Goal: Task Accomplishment & Management: Complete application form

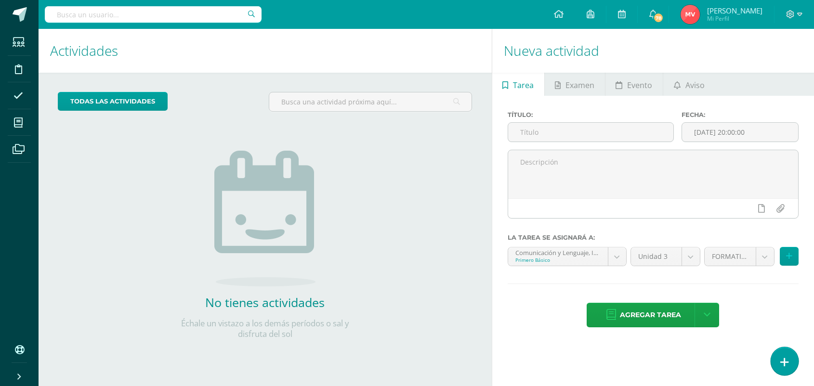
click at [784, 357] on icon at bounding box center [784, 362] width 9 height 11
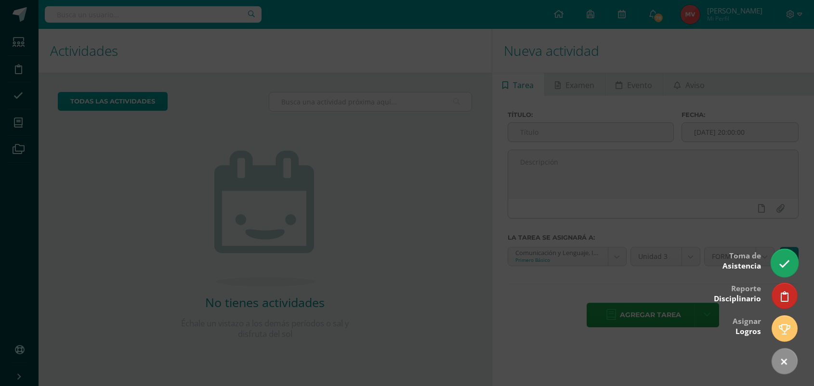
click at [785, 268] on icon at bounding box center [783, 263] width 11 height 11
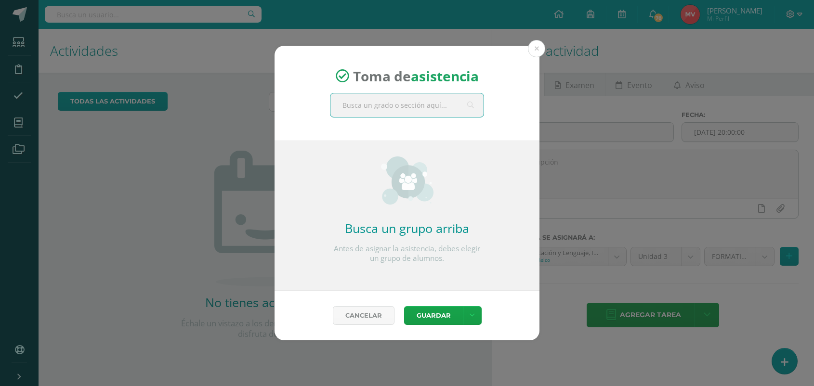
click at [360, 112] on input "text" at bounding box center [406, 105] width 153 height 24
type input "titularidad primero"
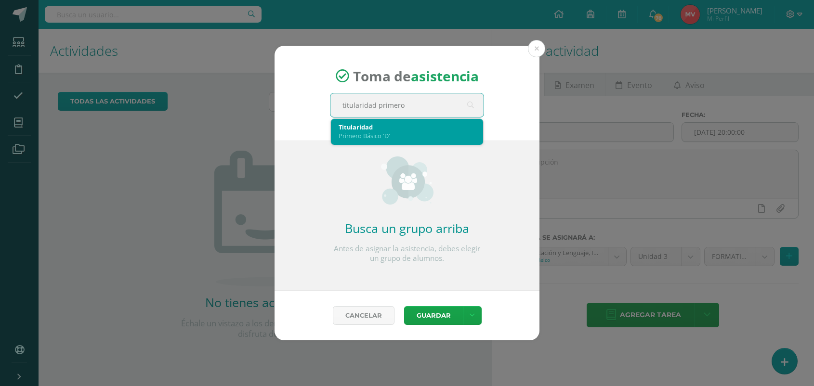
click at [351, 135] on div "Primero Básico 'D'" at bounding box center [406, 135] width 137 height 9
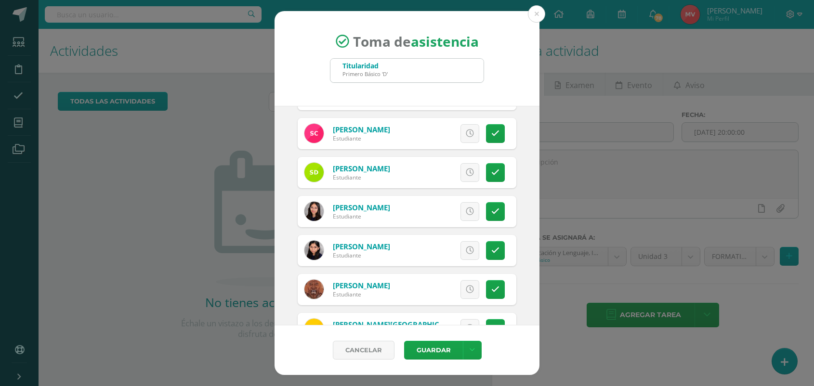
scroll to position [361, 0]
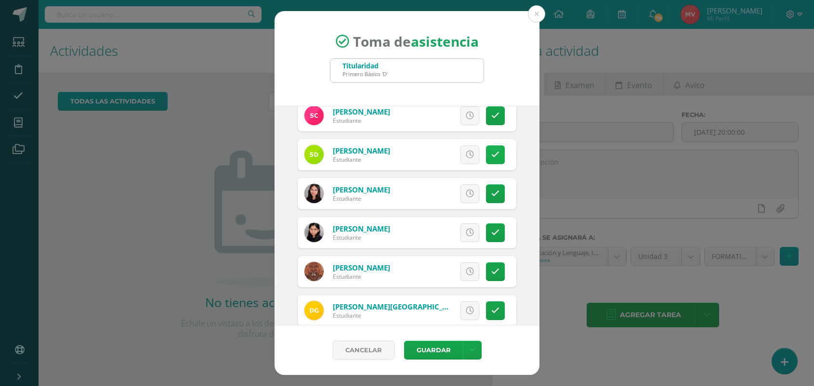
click at [491, 158] on icon at bounding box center [495, 155] width 8 height 8
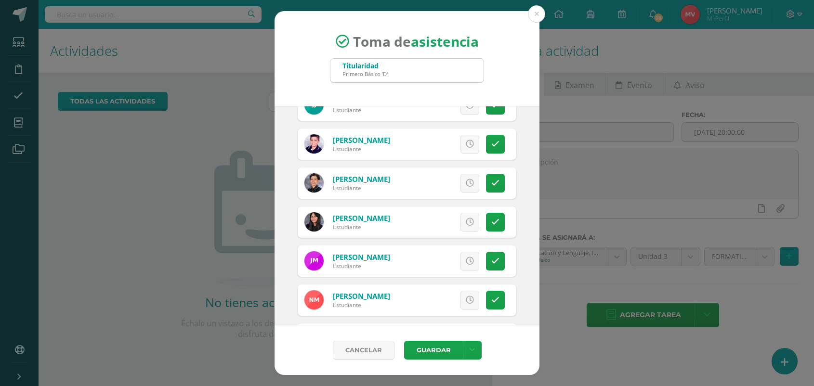
scroll to position [782, 0]
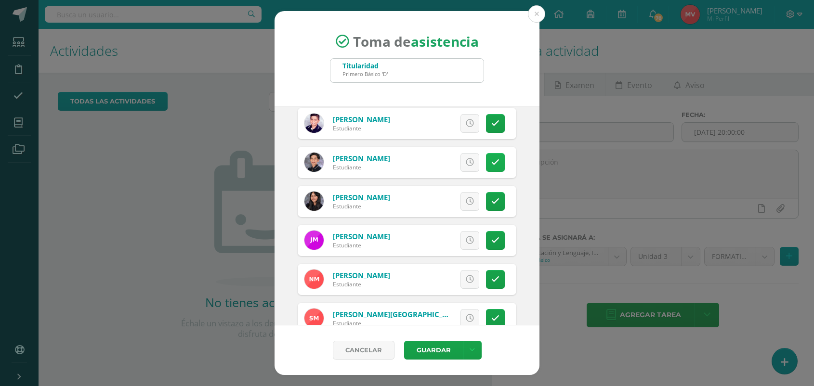
click at [486, 157] on link at bounding box center [495, 162] width 19 height 19
click at [458, 160] on link "Excusa" at bounding box center [448, 162] width 62 height 19
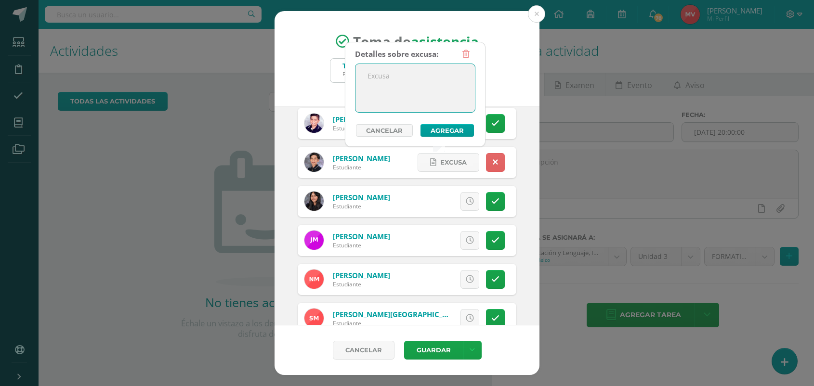
click at [390, 83] on textarea at bounding box center [414, 88] width 119 height 48
type textarea "De viaje y tiene autorización"
click at [449, 131] on button "Agregar" at bounding box center [446, 130] width 53 height 13
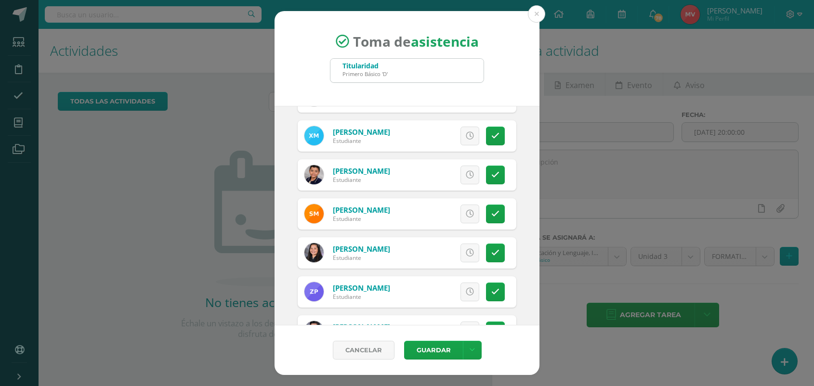
scroll to position [1023, 0]
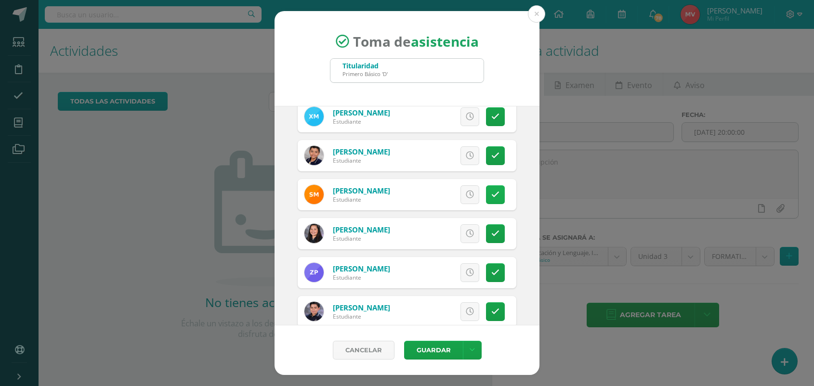
click at [491, 195] on icon at bounding box center [495, 195] width 8 height 8
click at [403, 206] on div "Excusa Detalles sobre excusa: Añadir excusa a todas las inasistencias del día C…" at bounding box center [459, 194] width 113 height 31
click at [492, 193] on icon at bounding box center [494, 195] width 5 height 8
click at [465, 191] on icon at bounding box center [469, 195] width 8 height 8
click at [446, 191] on span "Excusa" at bounding box center [453, 195] width 26 height 18
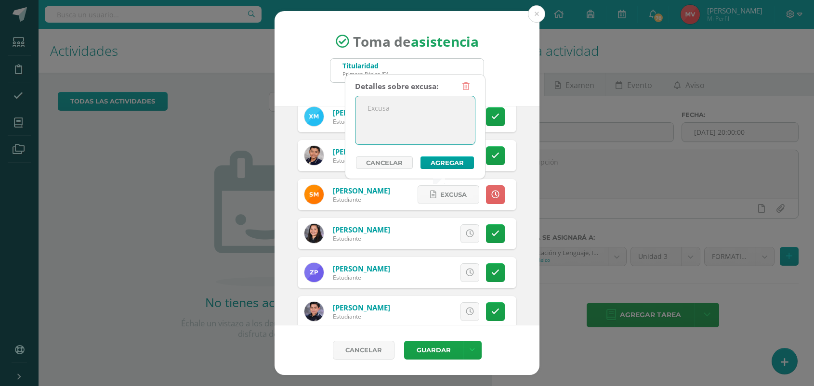
click at [388, 111] on textarea at bounding box center [414, 120] width 119 height 48
type textarea "Vendrá tarde por tráfico"
click at [449, 159] on button "Agregar" at bounding box center [446, 162] width 53 height 13
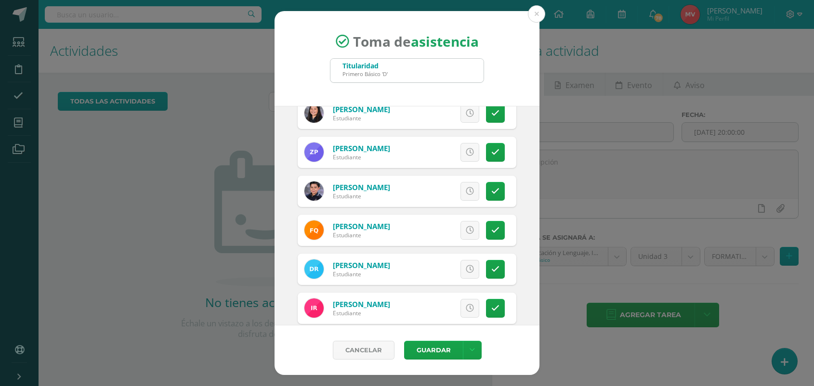
scroll to position [1203, 0]
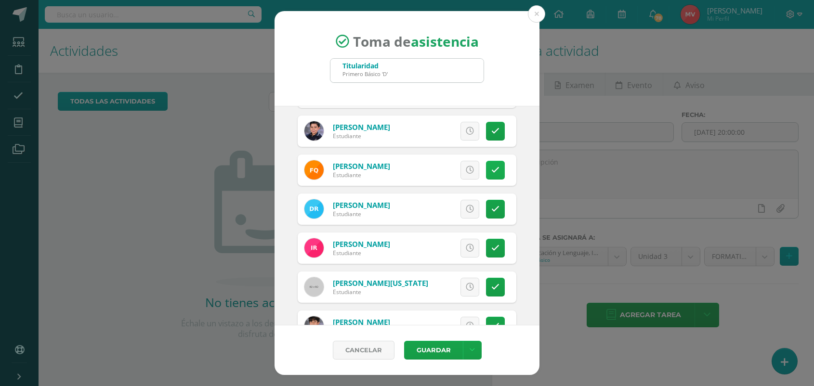
click at [491, 171] on icon at bounding box center [495, 170] width 8 height 8
click at [456, 169] on span "Excusa" at bounding box center [453, 170] width 26 height 18
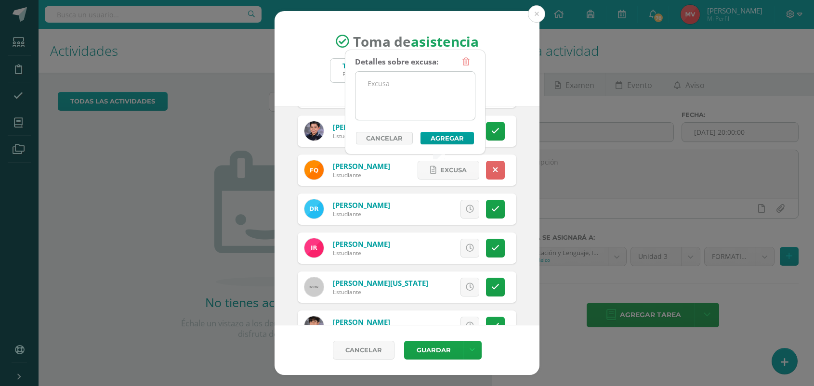
click at [388, 92] on textarea at bounding box center [414, 96] width 119 height 48
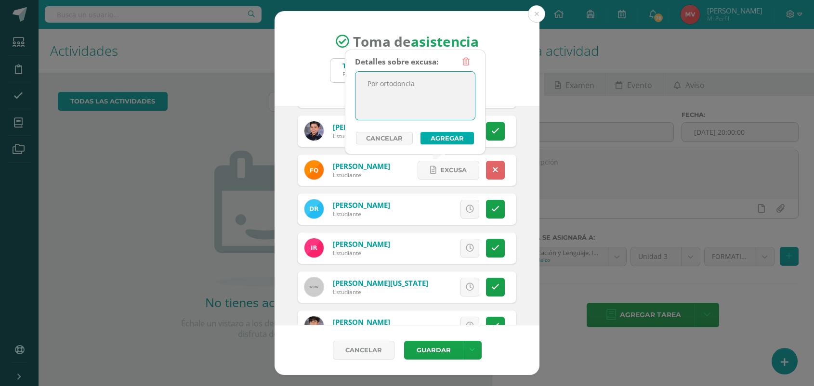
type textarea "Por ortodoncia"
click at [441, 138] on button "Agregar" at bounding box center [446, 138] width 53 height 13
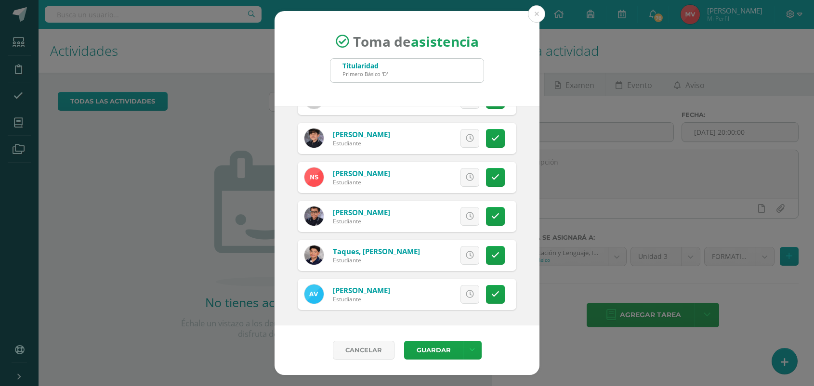
scroll to position [1392, 0]
click at [429, 350] on button "Guardar" at bounding box center [433, 350] width 59 height 19
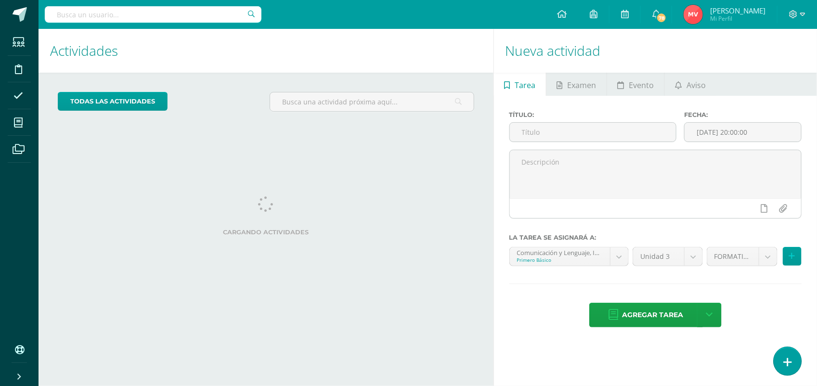
click at [784, 358] on icon at bounding box center [787, 362] width 9 height 11
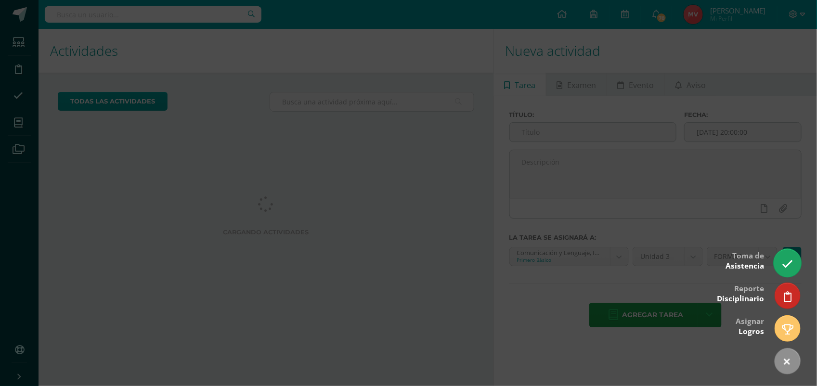
click at [780, 263] on link at bounding box center [787, 263] width 27 height 28
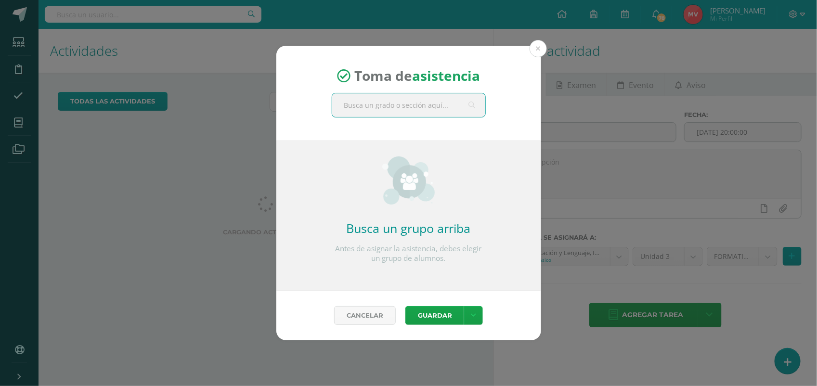
click at [344, 102] on input "text" at bounding box center [408, 105] width 153 height 24
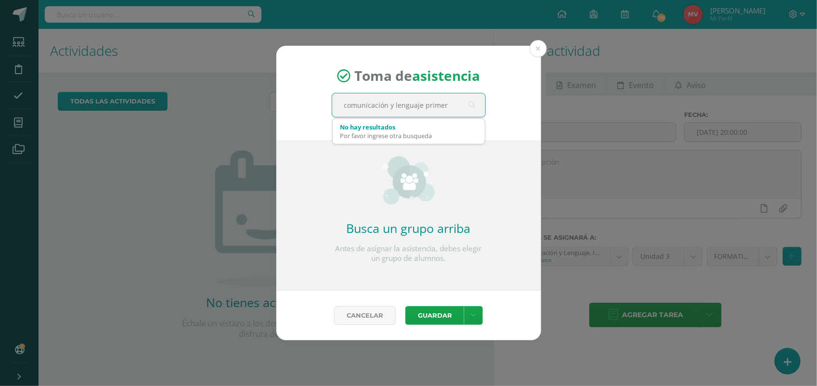
type input "comunicación y lenguaje primero"
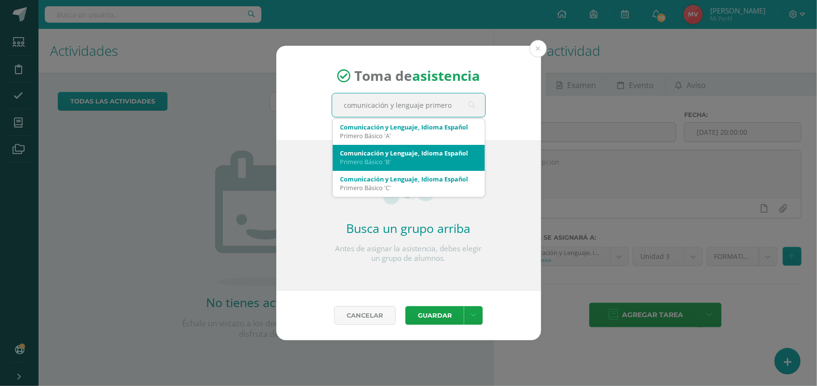
scroll to position [26, 0]
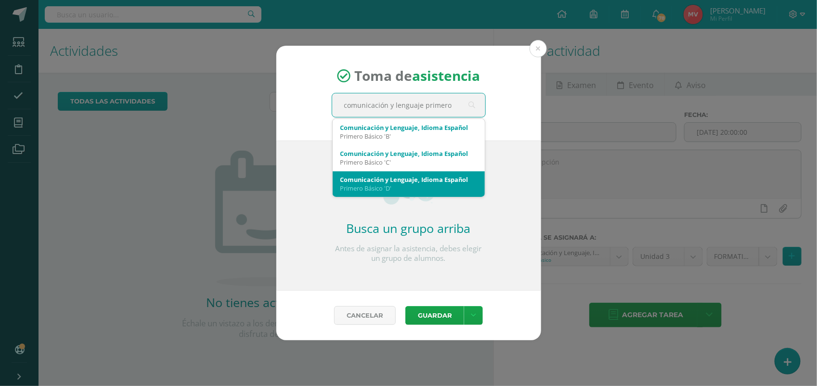
click at [352, 183] on div "Comunicación y Lenguaje, Idioma Español Primero Básico 'D'" at bounding box center [408, 183] width 137 height 25
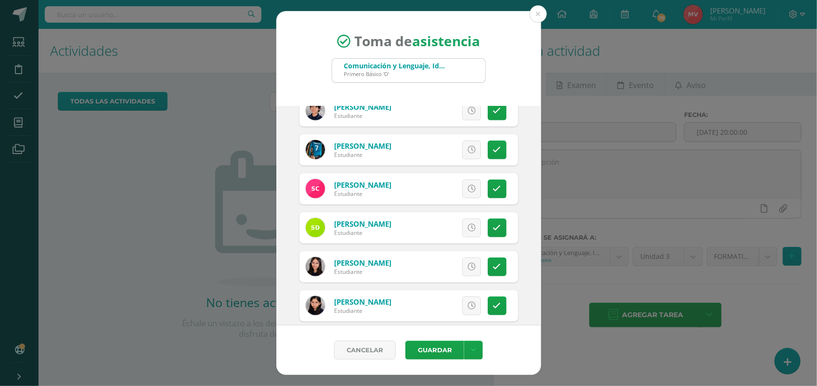
scroll to position [301, 0]
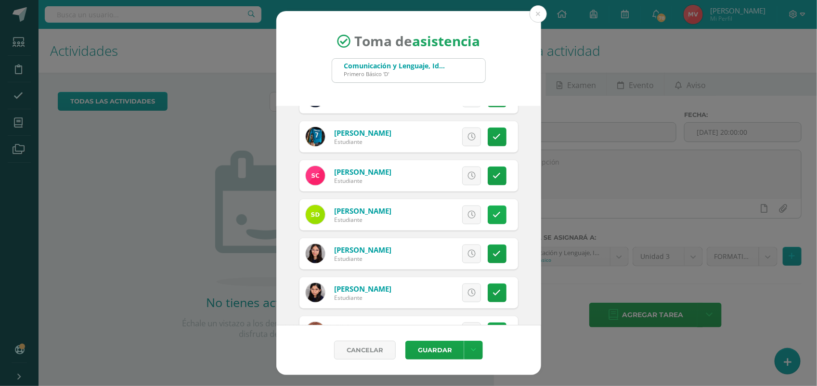
click at [490, 209] on link at bounding box center [497, 215] width 19 height 19
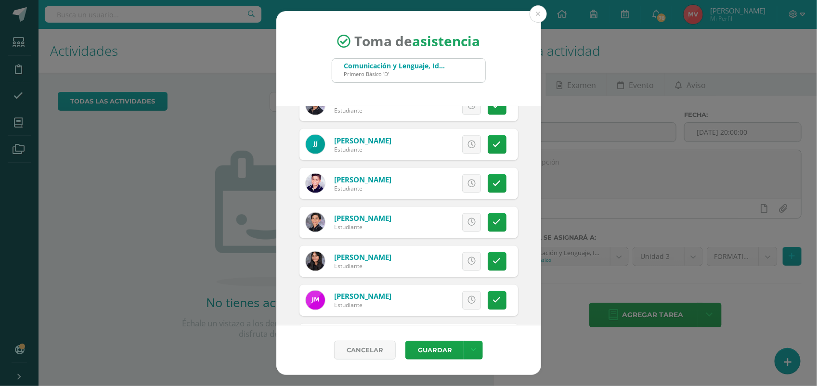
scroll to position [782, 0]
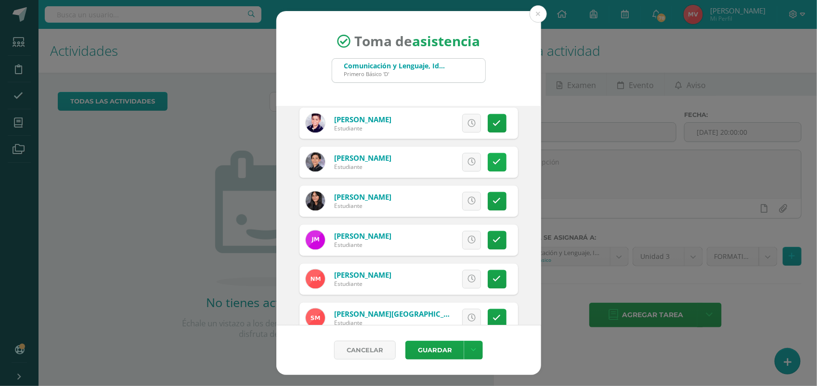
click at [493, 159] on icon at bounding box center [497, 162] width 8 height 8
click at [455, 161] on span "Excusa" at bounding box center [455, 163] width 26 height 18
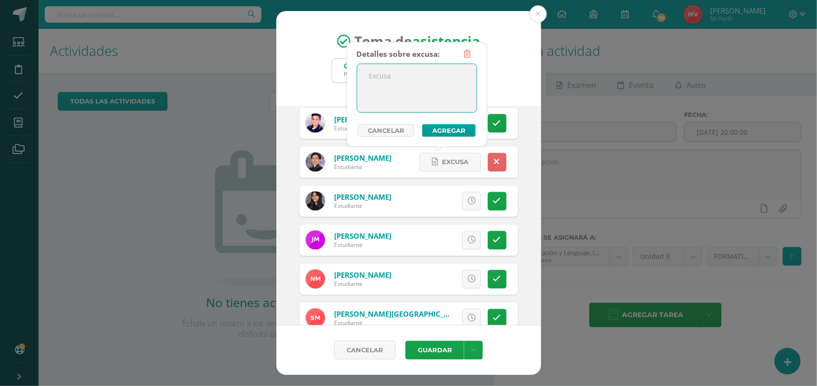
click at [395, 76] on textarea at bounding box center [416, 88] width 119 height 48
type textarea "De viaje tiene autorización"
click at [449, 130] on button "Agregar" at bounding box center [448, 130] width 53 height 13
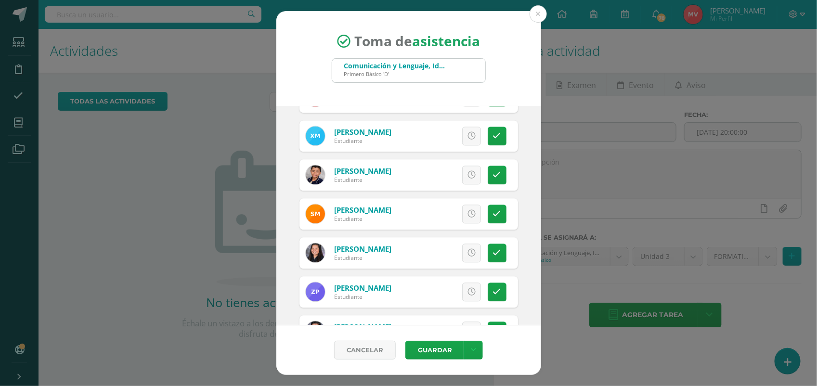
scroll to position [1023, 0]
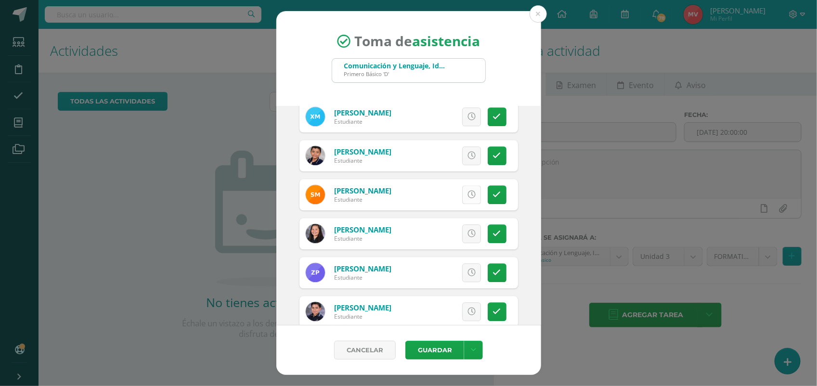
click at [463, 188] on link at bounding box center [471, 194] width 19 height 19
click at [453, 191] on span "Excusa" at bounding box center [455, 195] width 26 height 18
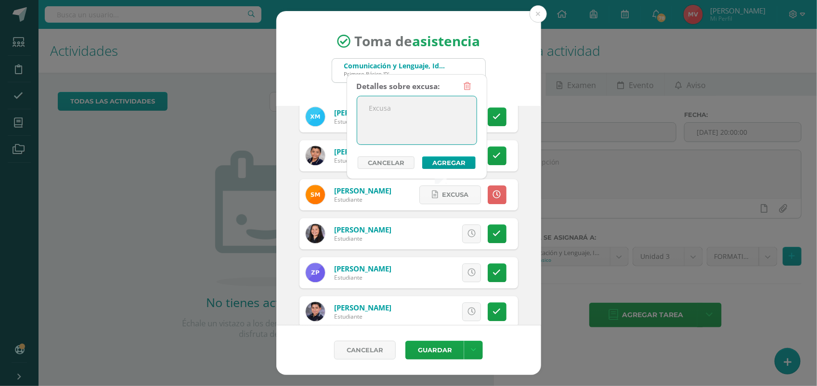
click at [381, 112] on textarea at bounding box center [416, 120] width 119 height 48
type textarea "Vendrá tarde por tráfico"
click at [450, 159] on button "Agregar" at bounding box center [448, 162] width 53 height 13
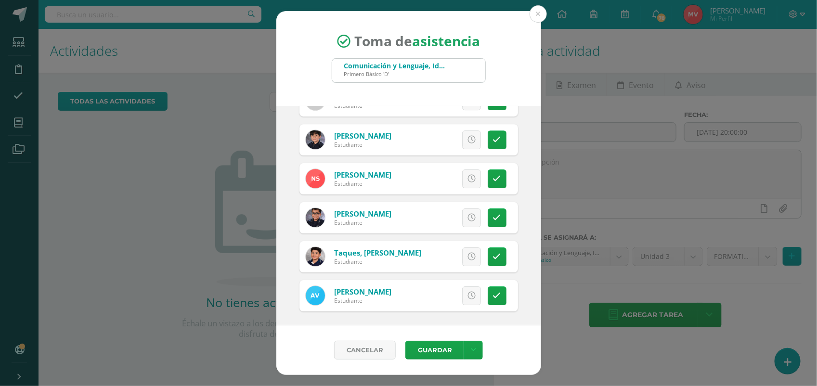
scroll to position [1392, 0]
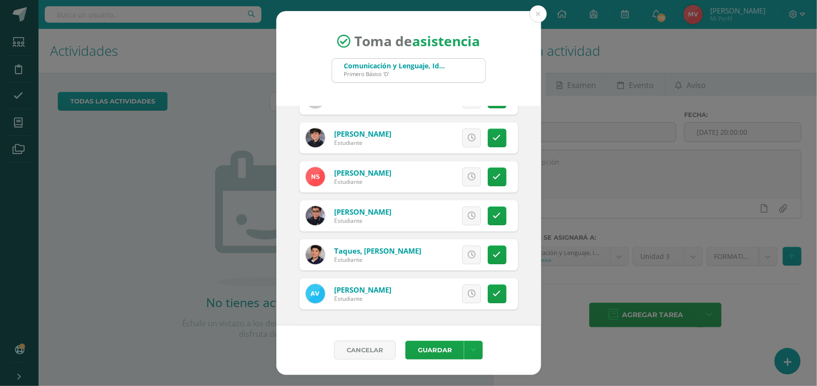
click at [446, 338] on div "Cancelar Guardar Guardar sin notificar inasistencias" at bounding box center [408, 350] width 265 height 50
click at [433, 343] on button "Guardar" at bounding box center [434, 350] width 59 height 19
